Goal: Navigation & Orientation: Find specific page/section

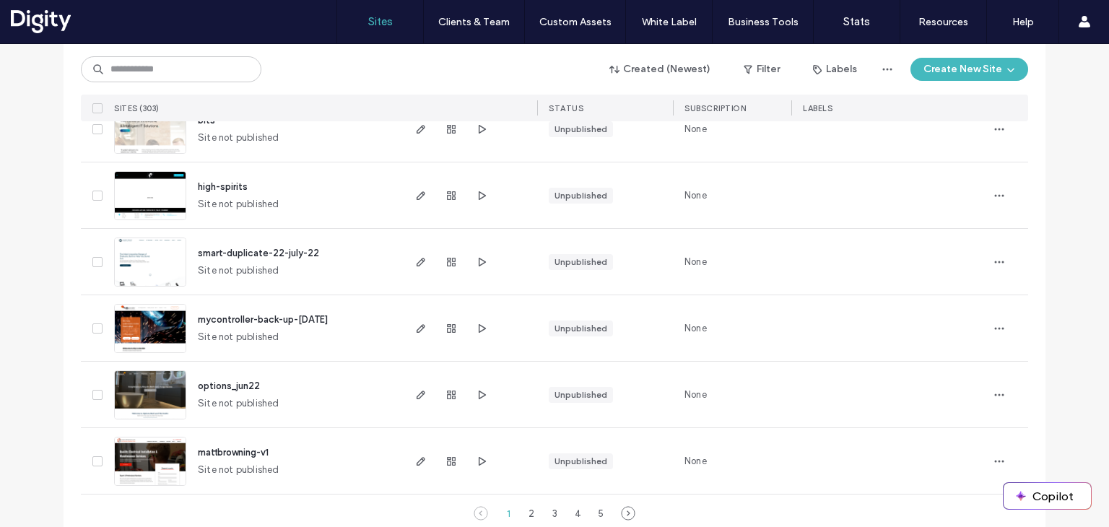
scroll to position [4792, 0]
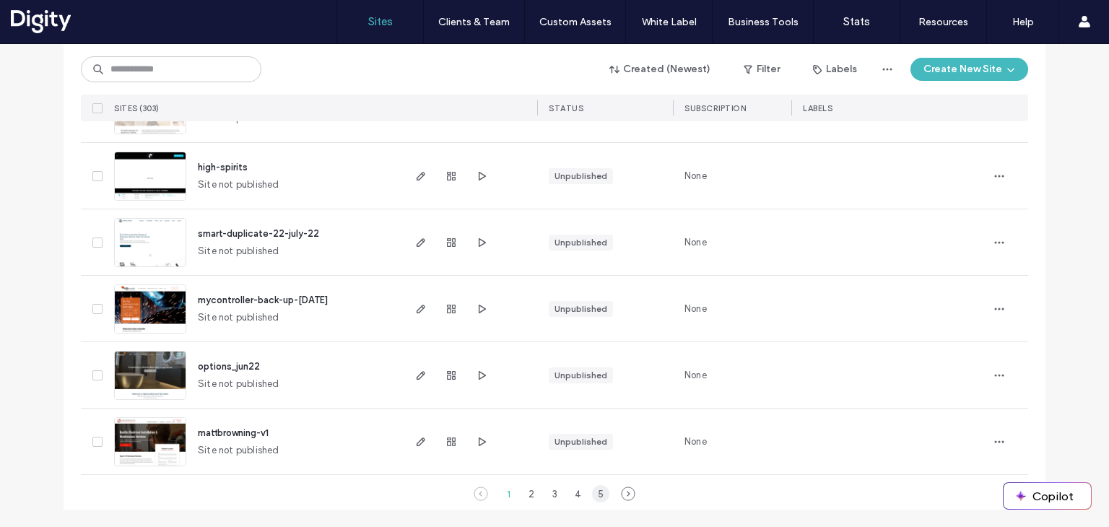
click at [598, 497] on div "5" at bounding box center [600, 493] width 17 height 17
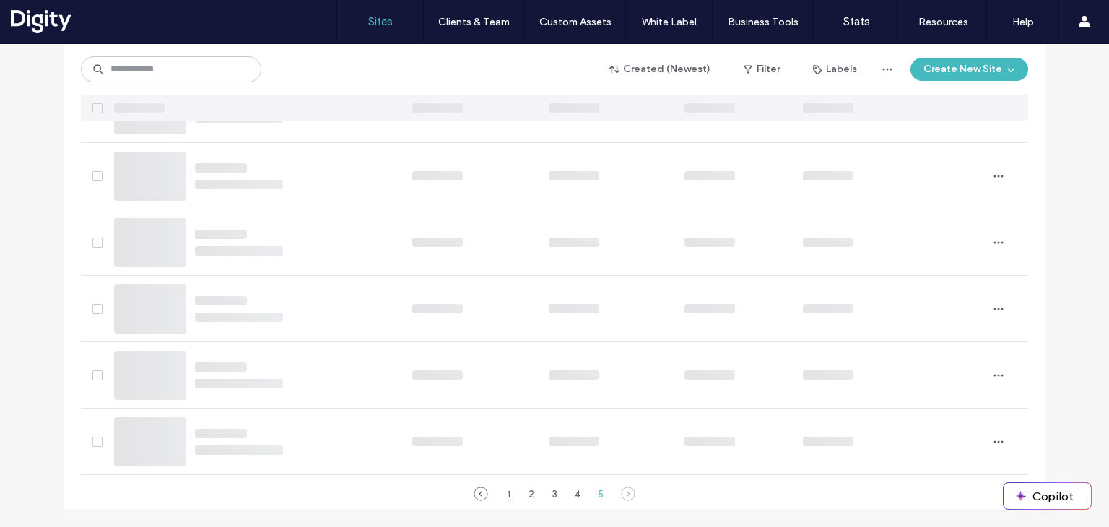
scroll to position [9, 0]
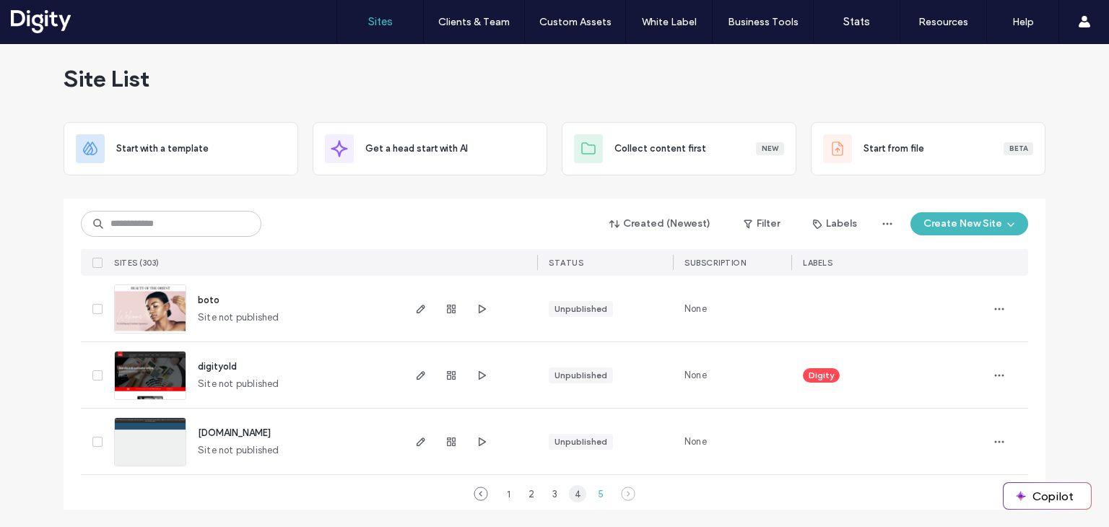
click at [573, 495] on div "4" at bounding box center [577, 493] width 17 height 17
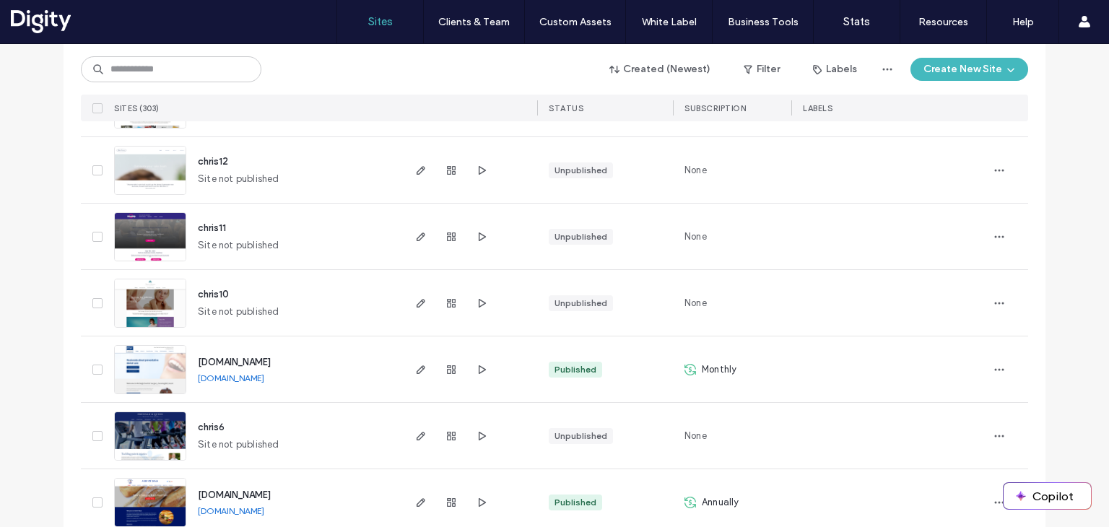
scroll to position [3637, 0]
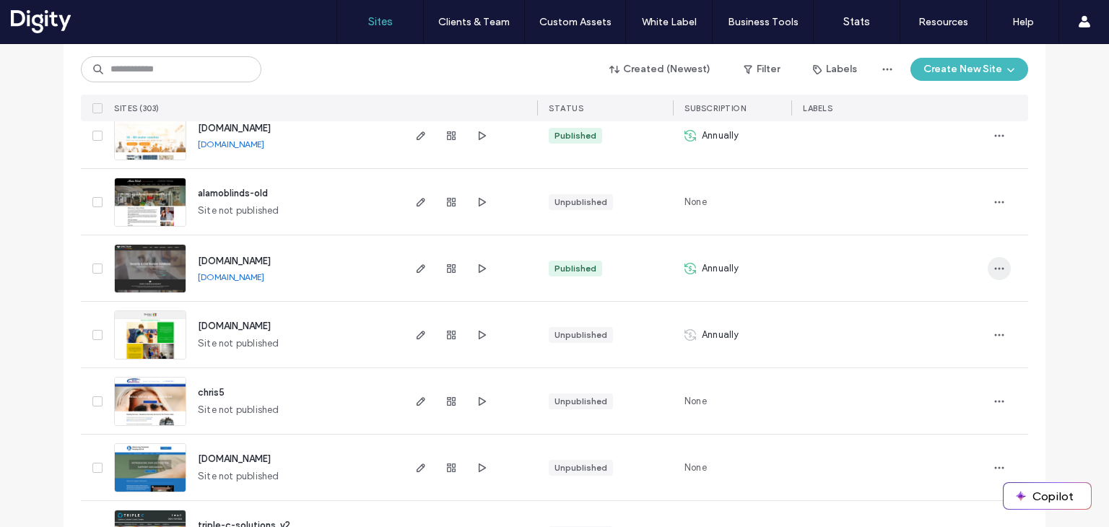
click at [994, 263] on icon "button" at bounding box center [1000, 269] width 12 height 12
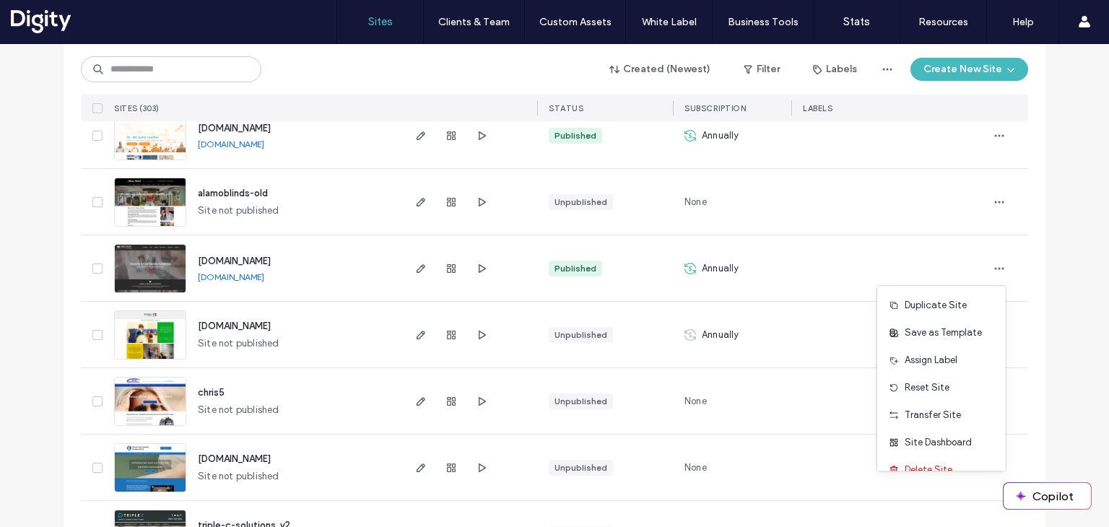
click at [708, 264] on span "Annually" at bounding box center [721, 268] width 38 height 14
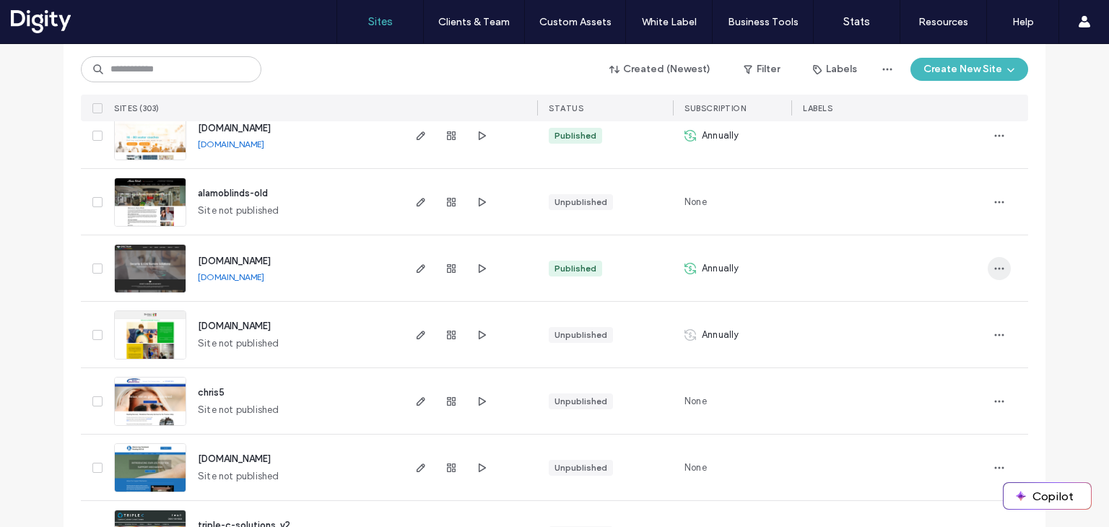
click at [997, 266] on icon "button" at bounding box center [1000, 269] width 12 height 12
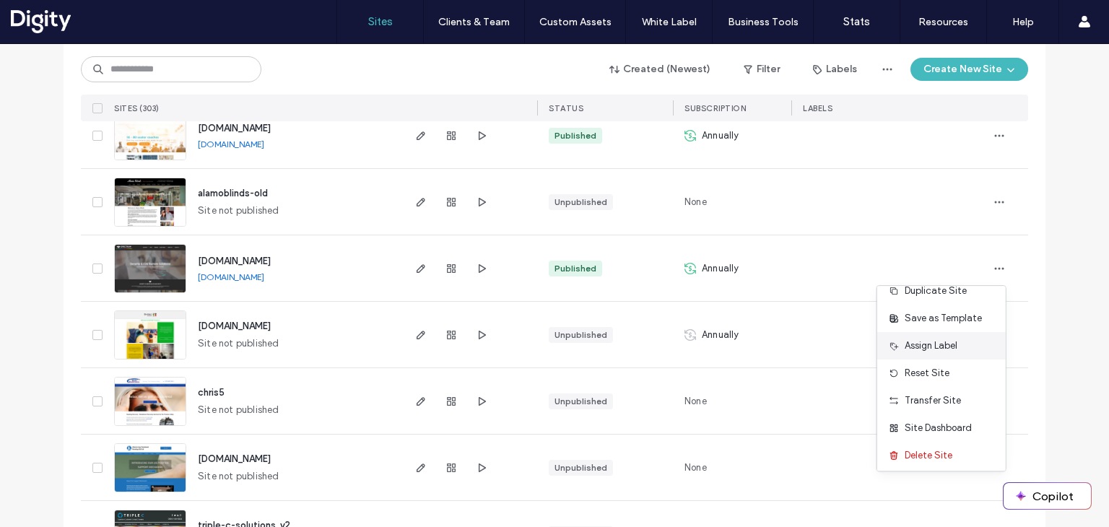
scroll to position [18, 0]
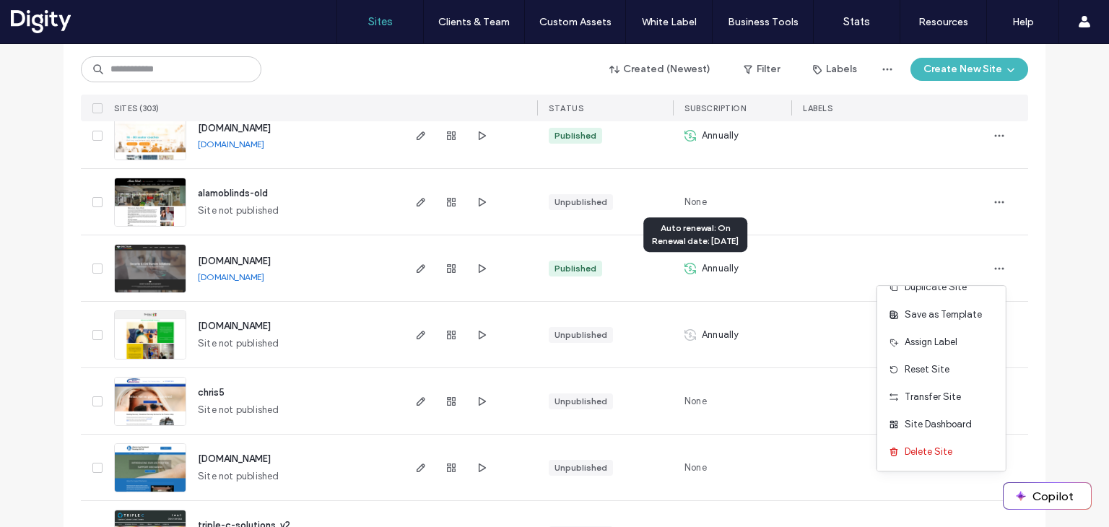
click at [713, 269] on span "Annually" at bounding box center [721, 268] width 38 height 14
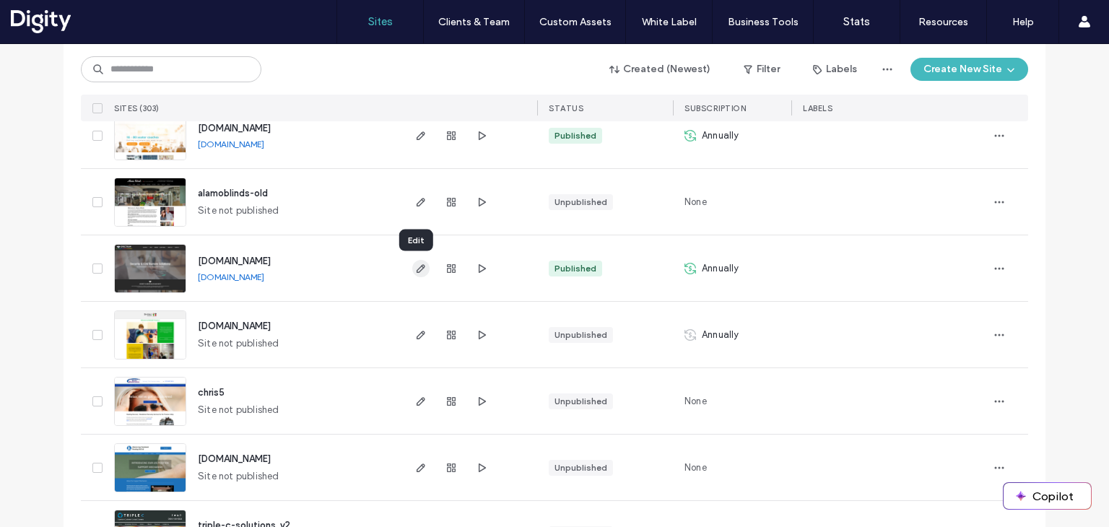
click at [415, 266] on icon "button" at bounding box center [421, 269] width 12 height 12
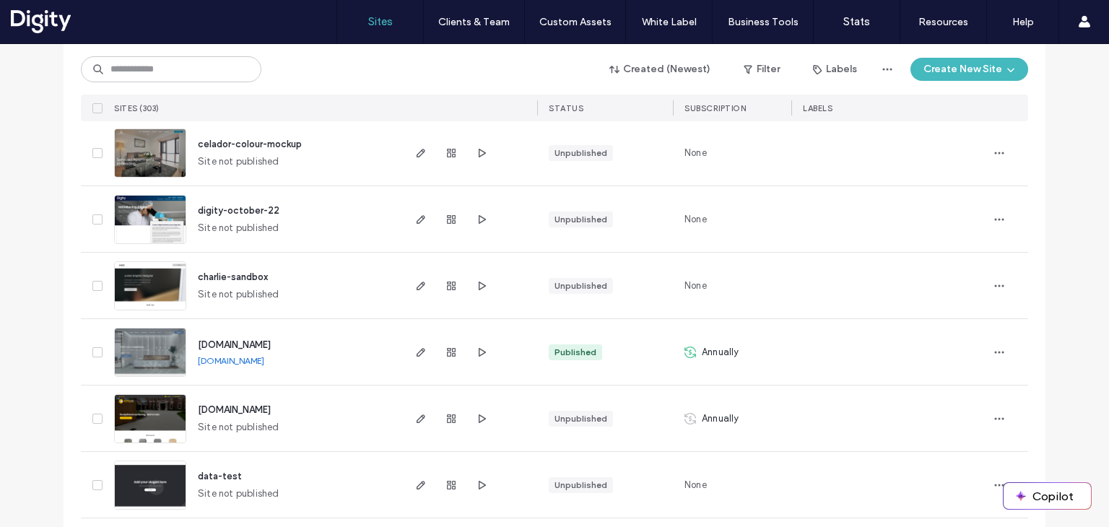
scroll to position [4792, 0]
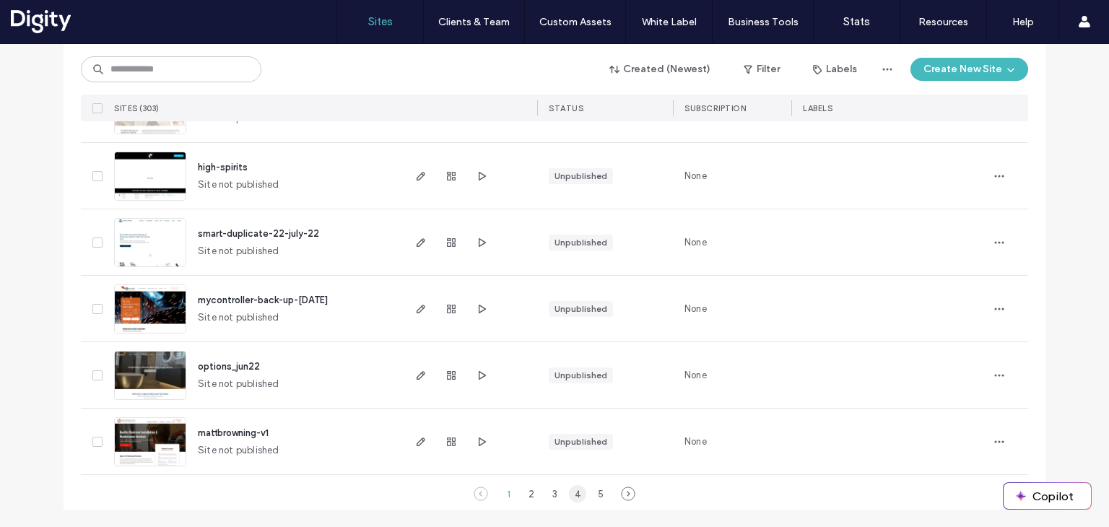
click at [573, 495] on div "4" at bounding box center [577, 493] width 17 height 17
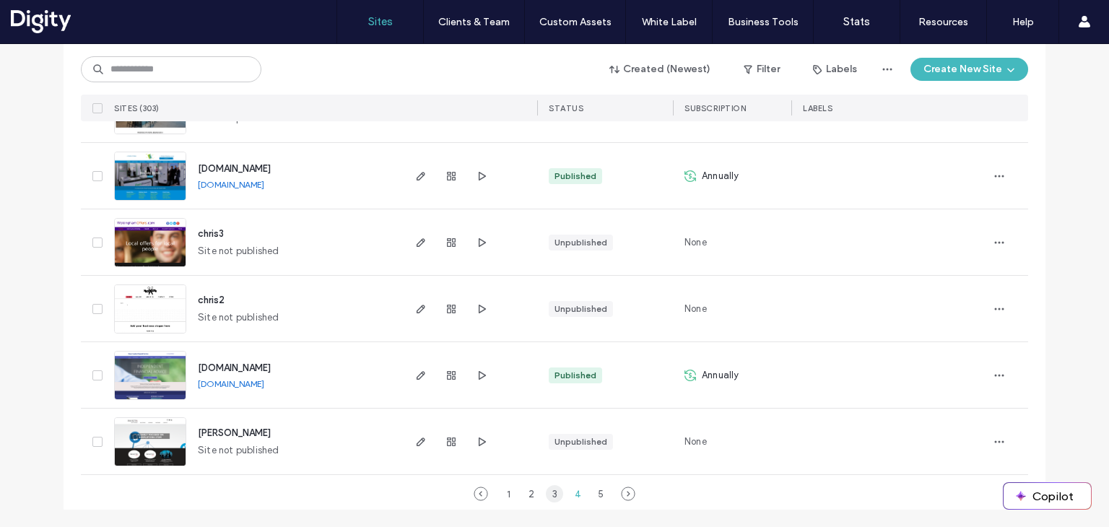
click at [547, 498] on div "3" at bounding box center [554, 493] width 17 height 17
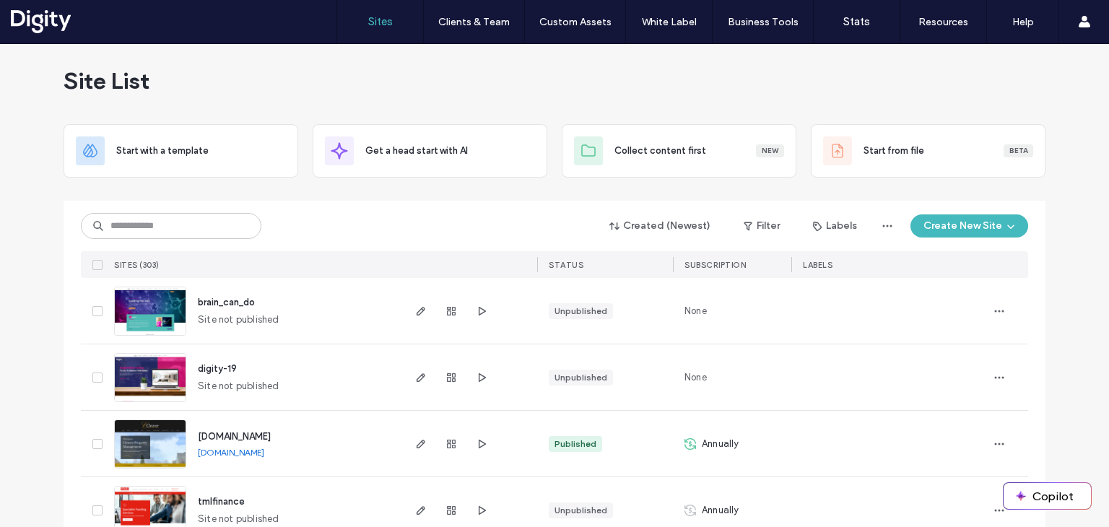
scroll to position [0, 0]
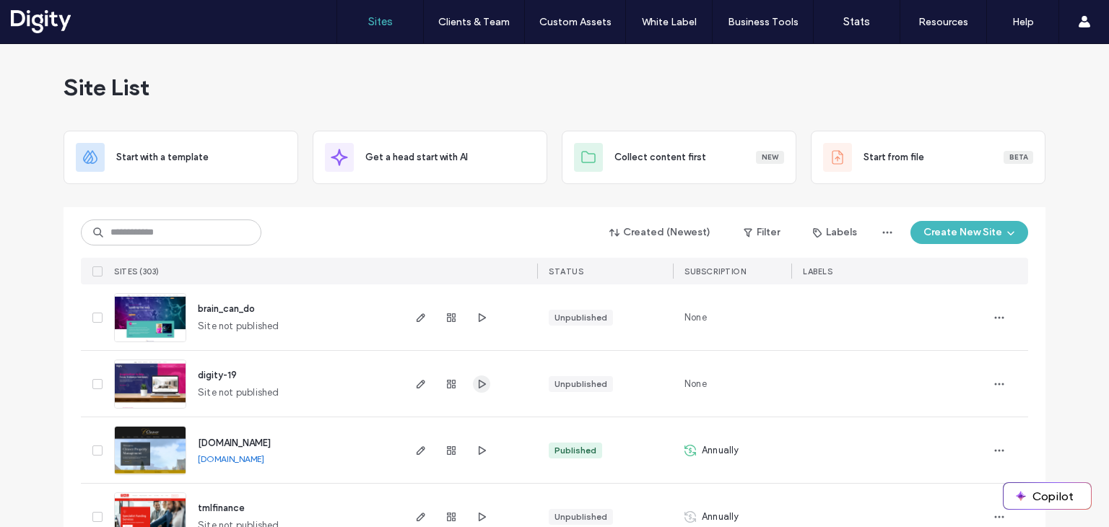
click at [479, 387] on use "button" at bounding box center [482, 383] width 7 height 9
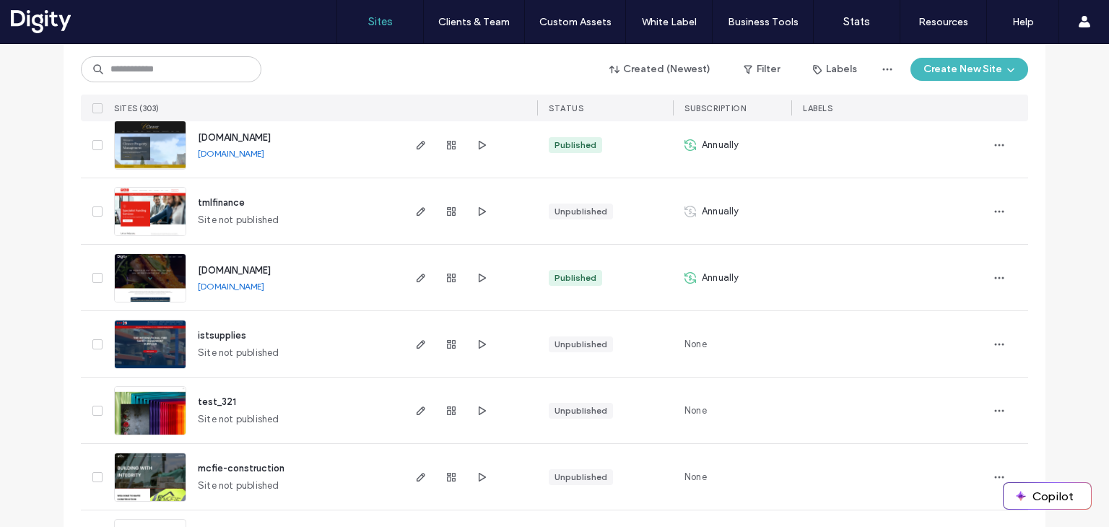
scroll to position [217, 0]
